Goal: Information Seeking & Learning: Check status

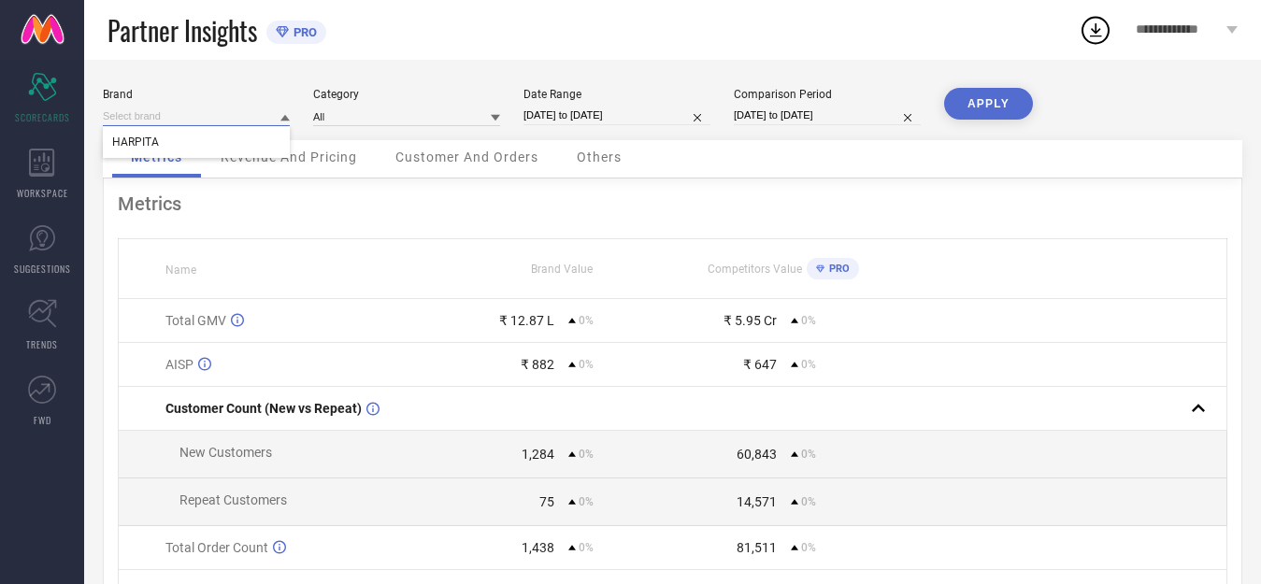
click at [249, 109] on input at bounding box center [196, 117] width 187 height 20
click at [247, 145] on div "HARPITA" at bounding box center [196, 142] width 187 height 32
click at [998, 85] on div "Brand HARPITA Category All Date Range [DATE] to [DATE] Comparison Period [DATE]…" at bounding box center [672, 419] width 1177 height 718
click at [1000, 93] on button "APPLY" at bounding box center [988, 104] width 89 height 32
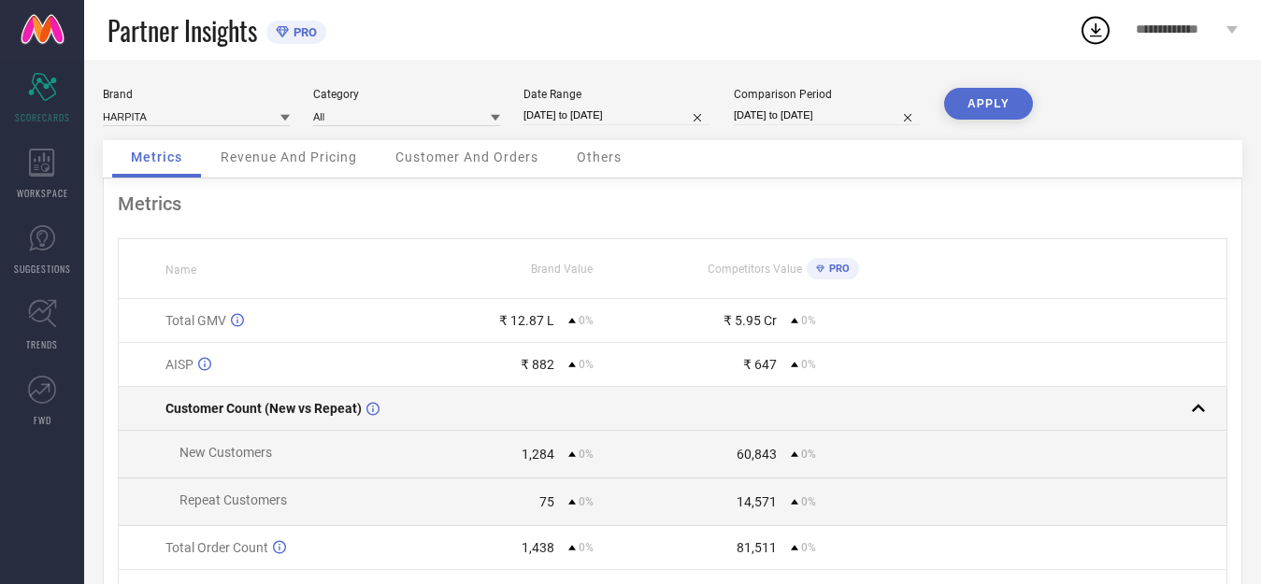
click at [1198, 407] on rect at bounding box center [1198, 408] width 26 height 26
click at [1198, 408] on rect at bounding box center [1198, 408] width 26 height 26
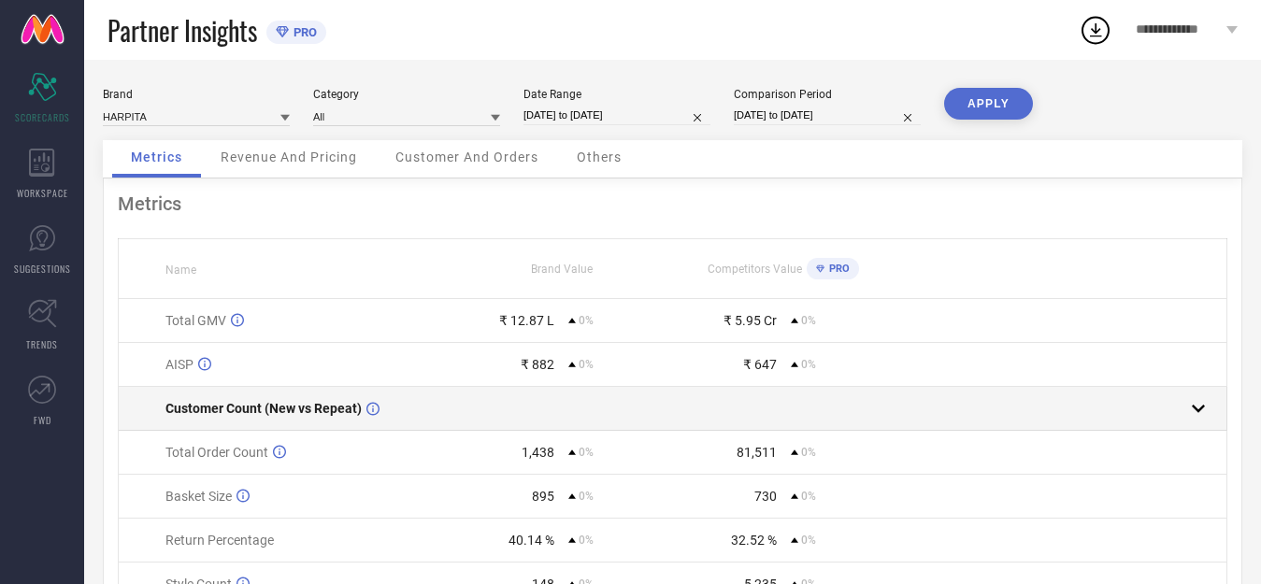
click at [1197, 409] on rect at bounding box center [1198, 408] width 26 height 26
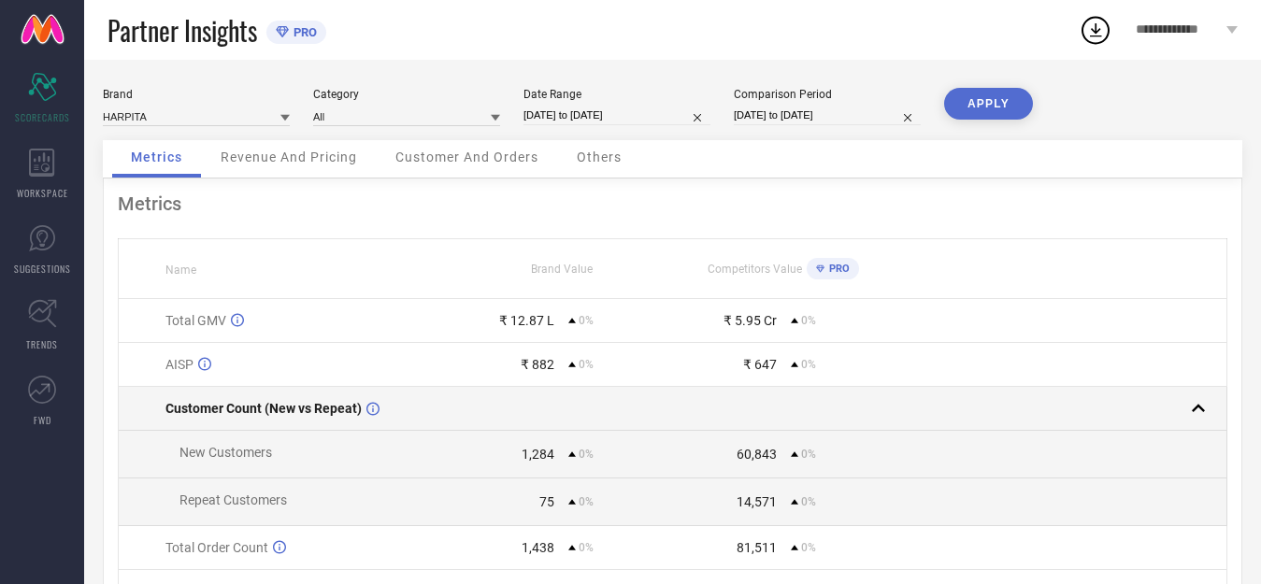
click at [1196, 409] on rect at bounding box center [1198, 408] width 26 height 26
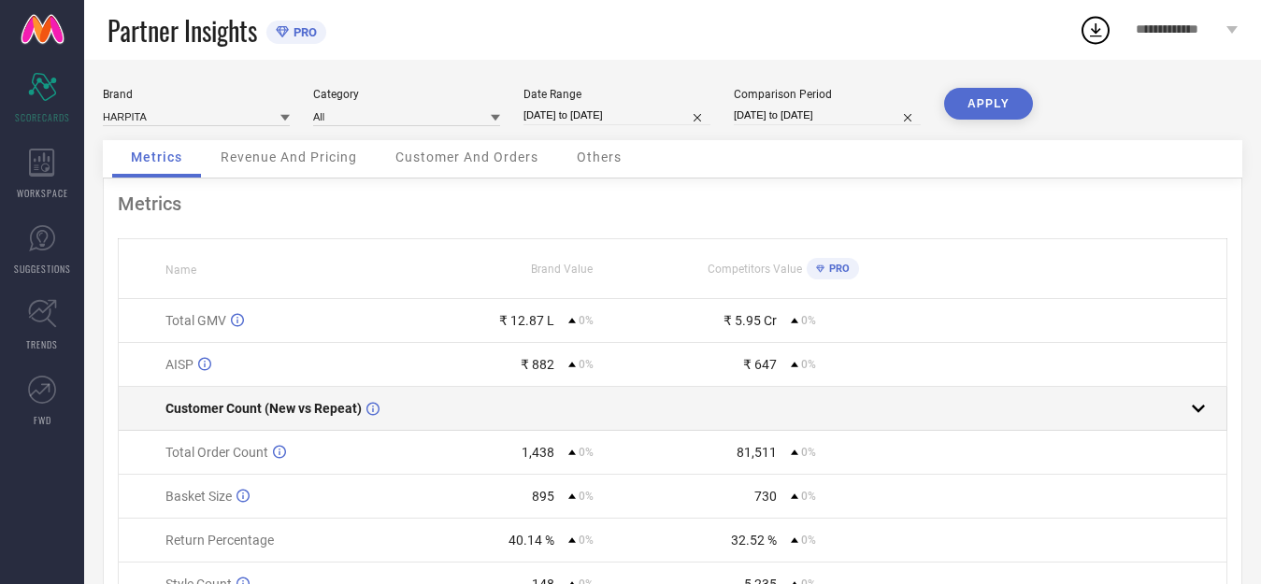
click at [1196, 411] on rect at bounding box center [1198, 408] width 26 height 26
click at [1198, 413] on rect at bounding box center [1198, 408] width 26 height 26
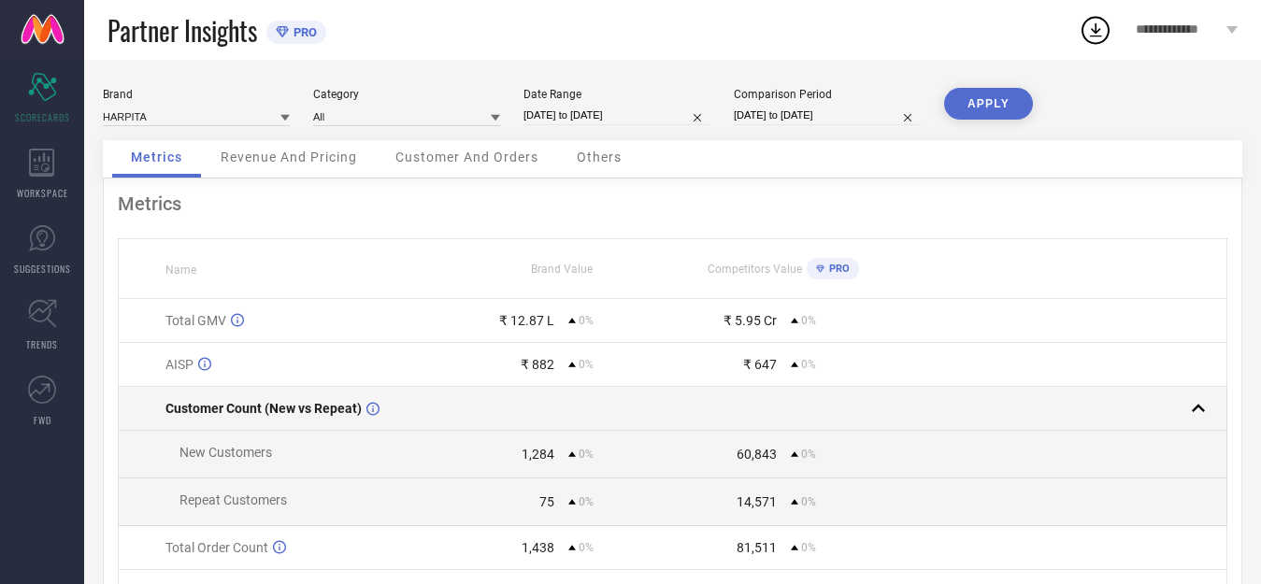
click at [1198, 413] on rect at bounding box center [1198, 408] width 26 height 26
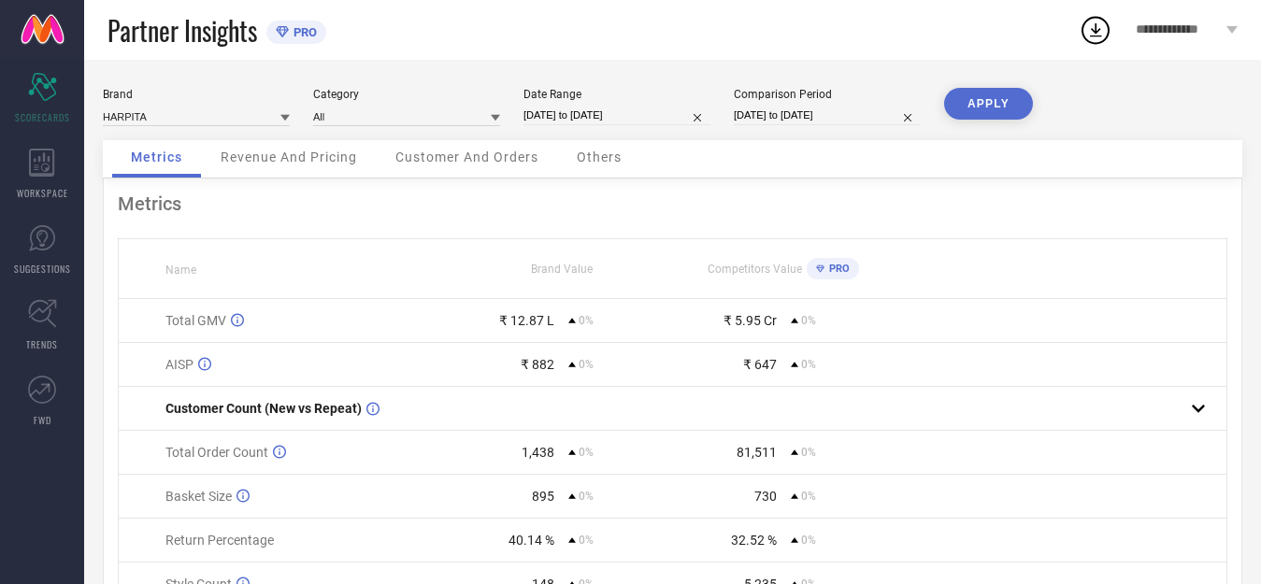
click at [291, 169] on div "Revenue And Pricing" at bounding box center [289, 158] width 174 height 37
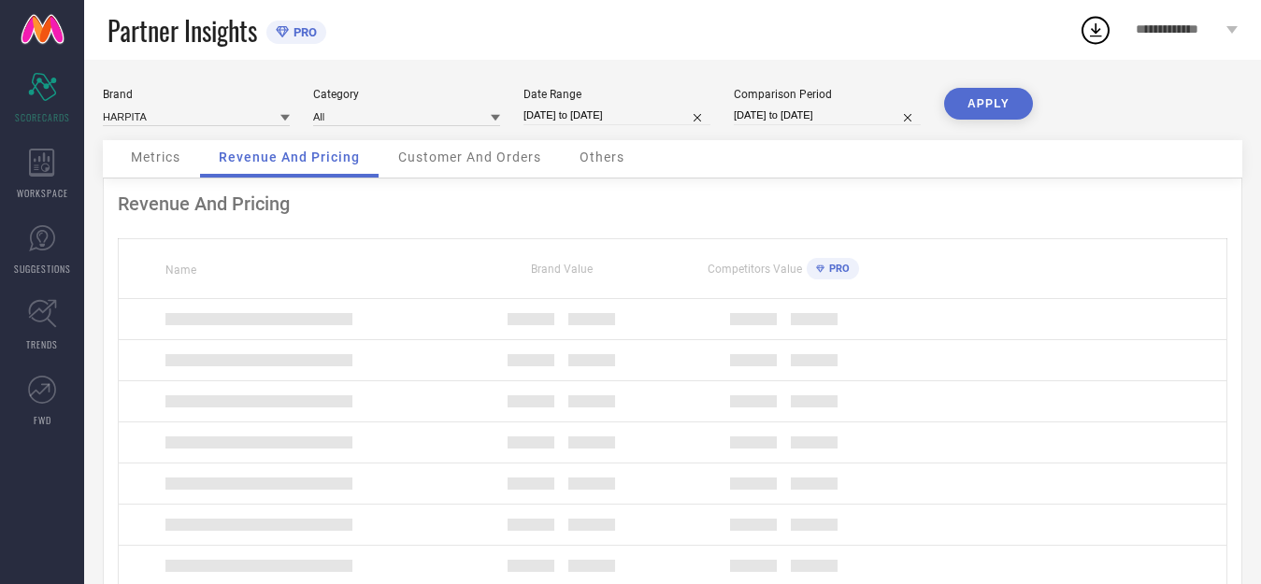
click at [301, 165] on div "Revenue And Pricing" at bounding box center [289, 158] width 179 height 37
click at [158, 148] on div "Metrics" at bounding box center [155, 158] width 87 height 37
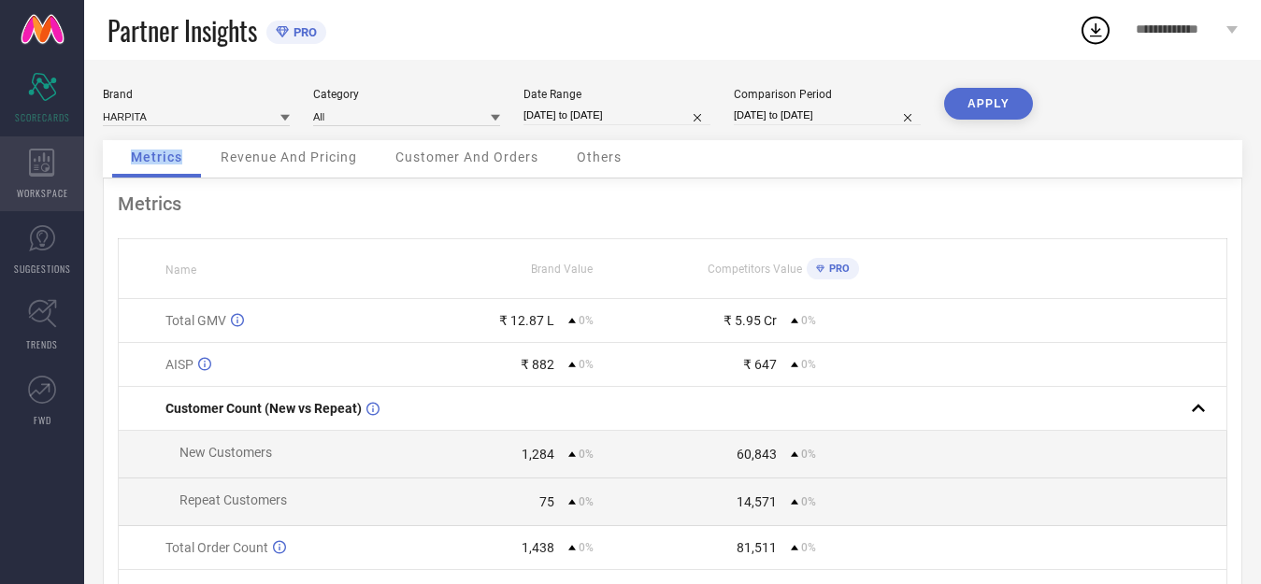
click at [24, 171] on div "WORKSPACE" at bounding box center [42, 173] width 84 height 75
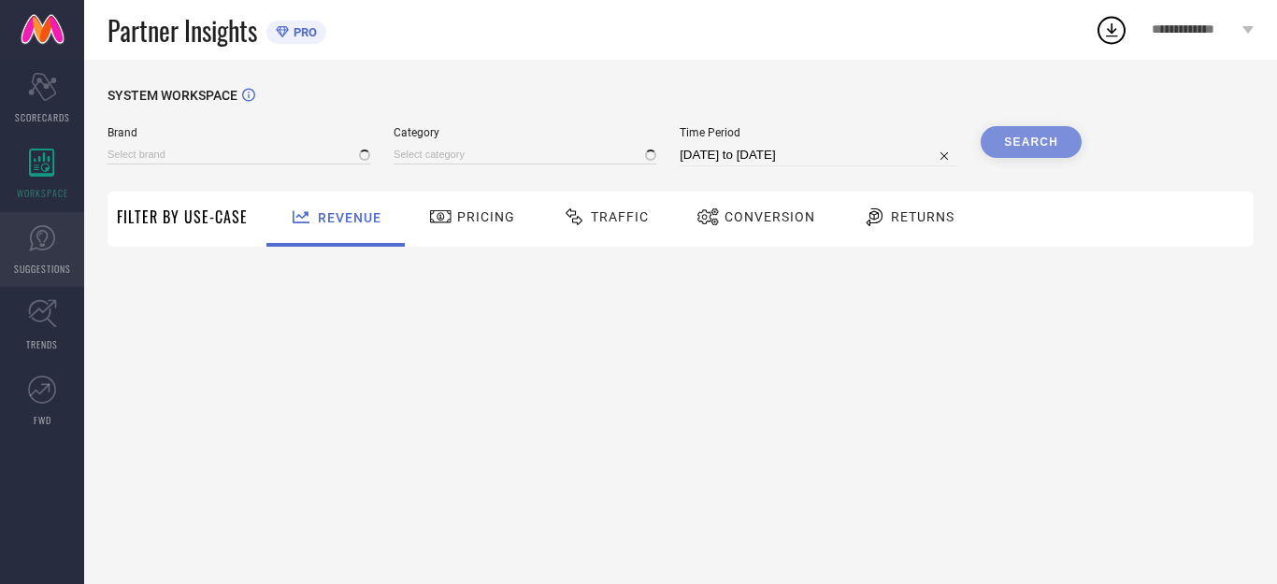
type input "HARPITA"
type input "All"
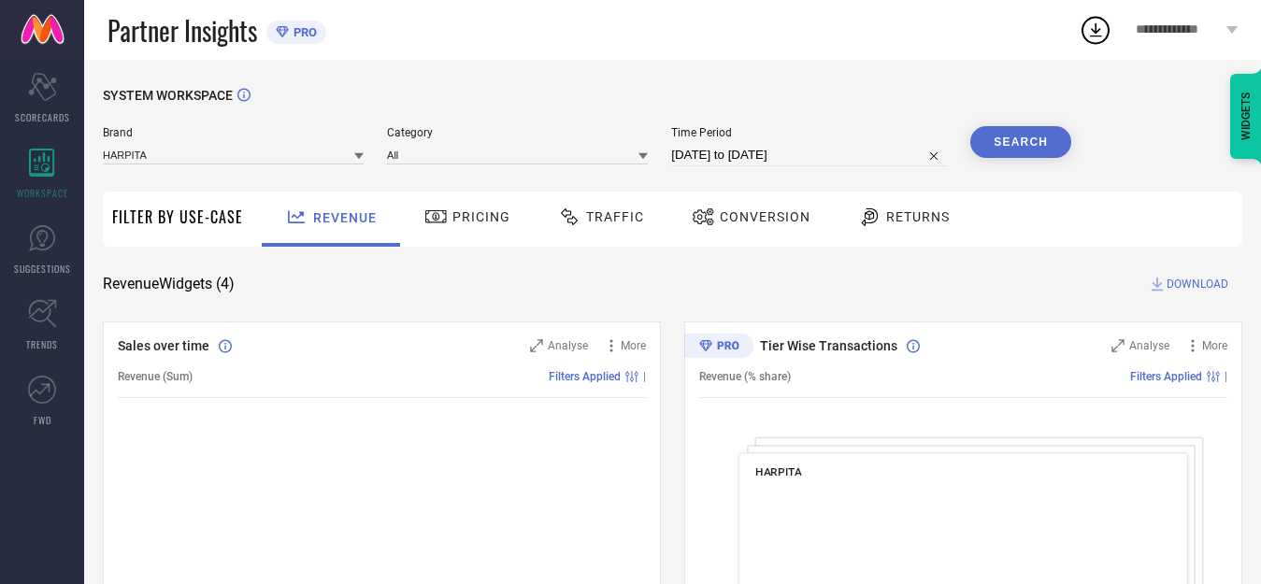
click at [918, 222] on span "Returns" at bounding box center [918, 216] width 64 height 15
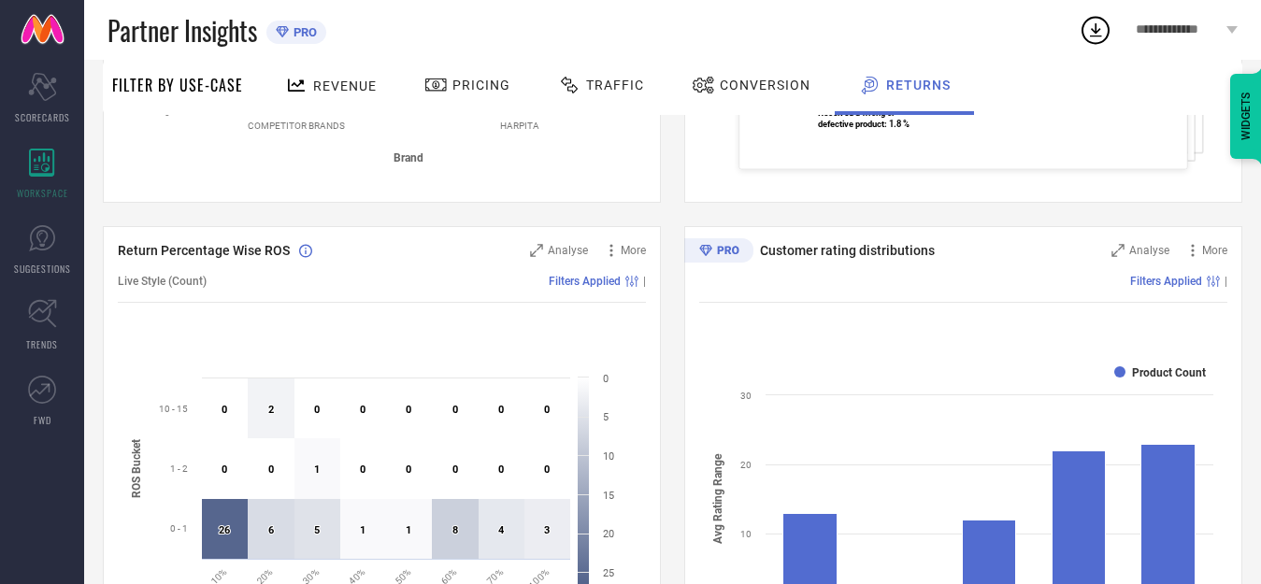
scroll to position [561, 0]
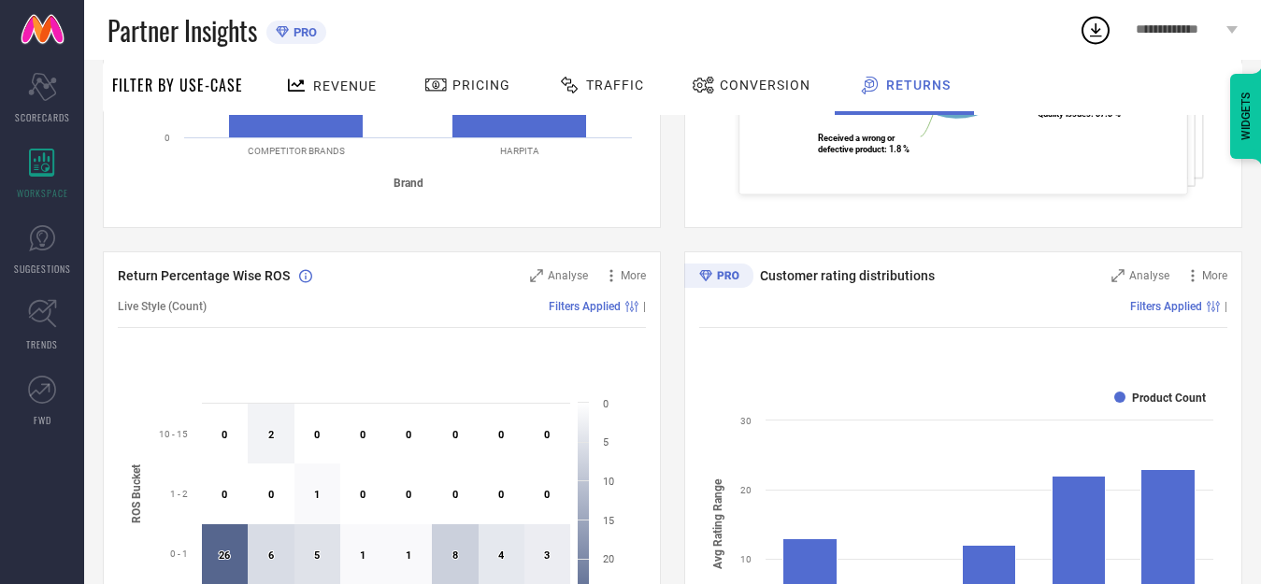
click at [771, 96] on div "Conversion" at bounding box center [751, 85] width 128 height 32
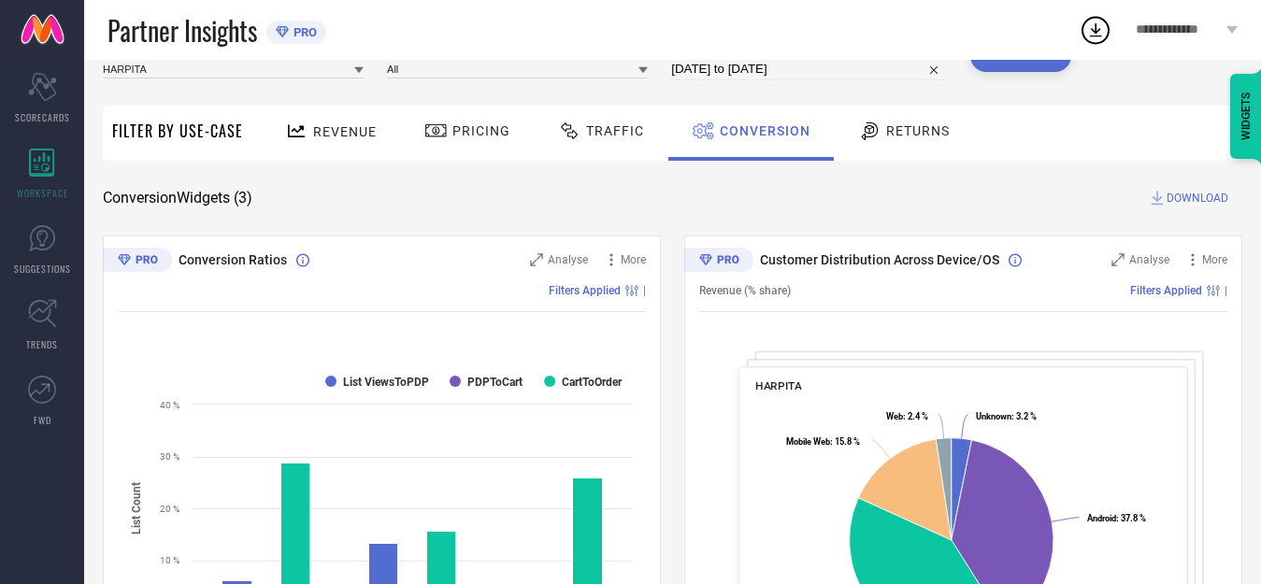
scroll to position [0, 0]
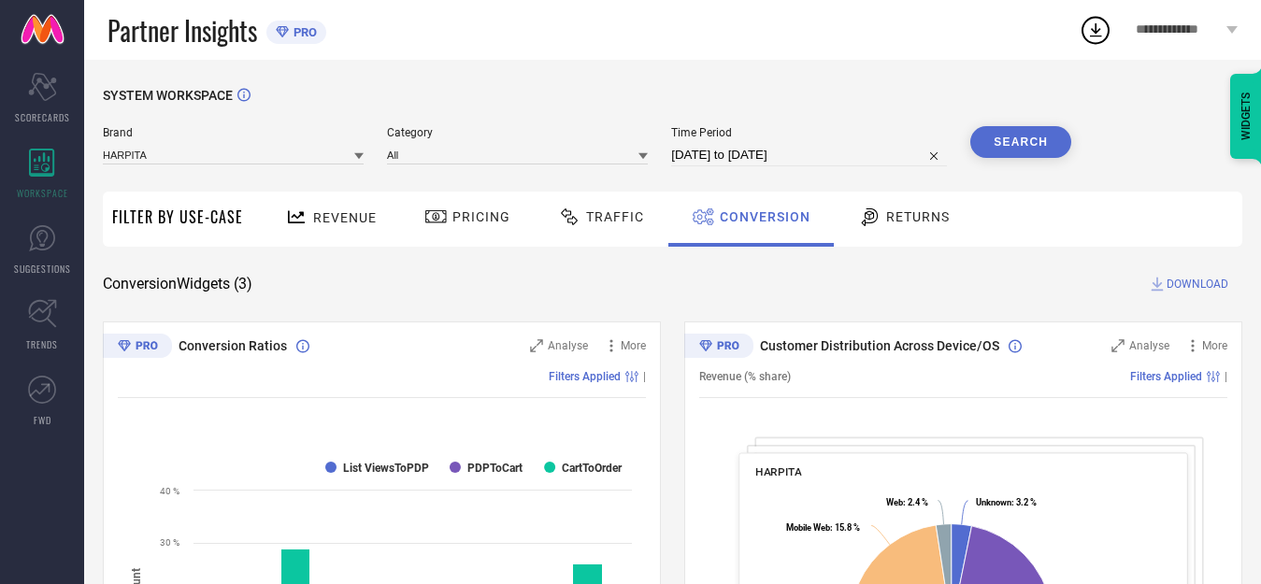
click at [607, 217] on span "Traffic" at bounding box center [615, 216] width 58 height 15
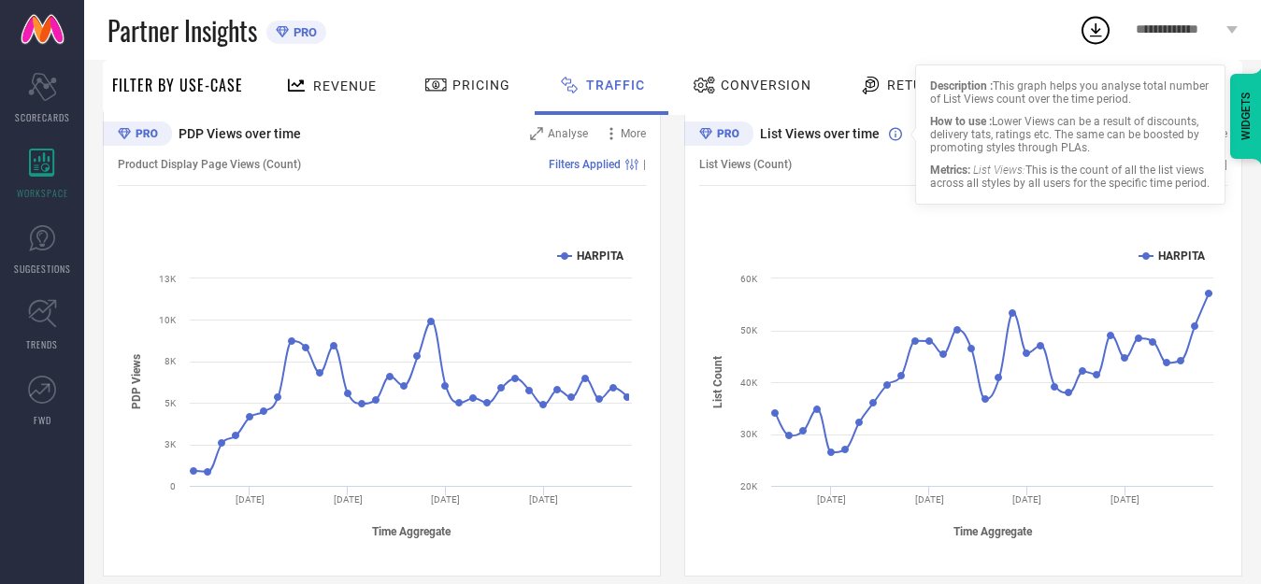
scroll to position [234, 0]
